Goal: Task Accomplishment & Management: Manage account settings

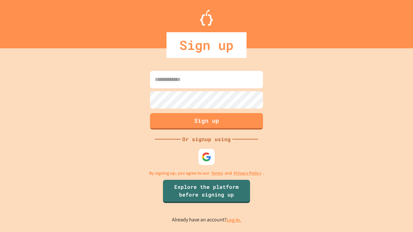
click at [234, 220] on link "Log in." at bounding box center [233, 220] width 15 height 7
